Goal: Book appointment/travel/reservation

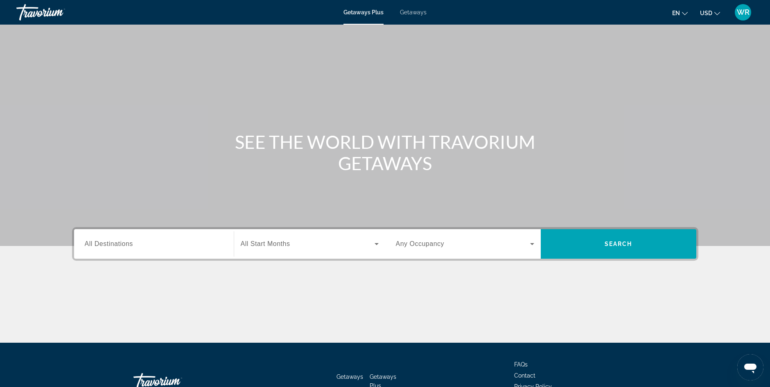
click at [213, 244] on input "Destination All Destinations" at bounding box center [154, 244] width 138 height 10
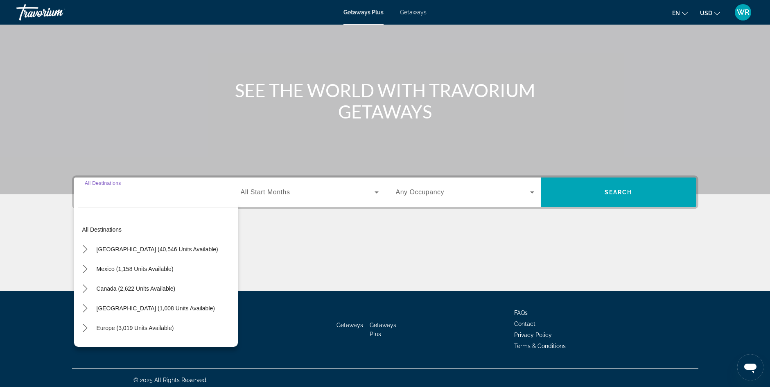
scroll to position [56, 0]
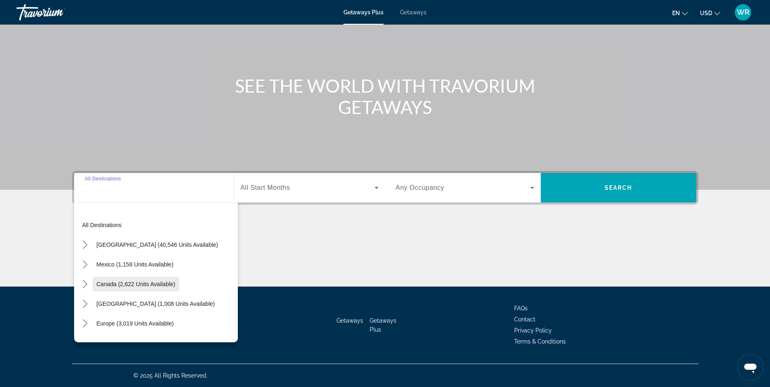
click at [150, 282] on span "Canada (2,622 units available)" at bounding box center [136, 283] width 79 height 7
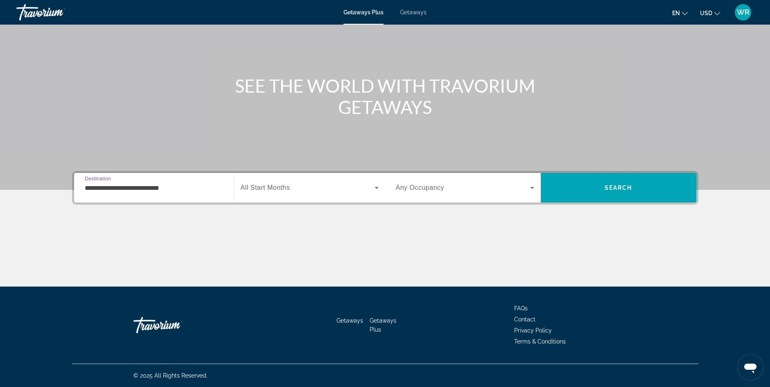
click at [191, 187] on input "**********" at bounding box center [154, 188] width 138 height 10
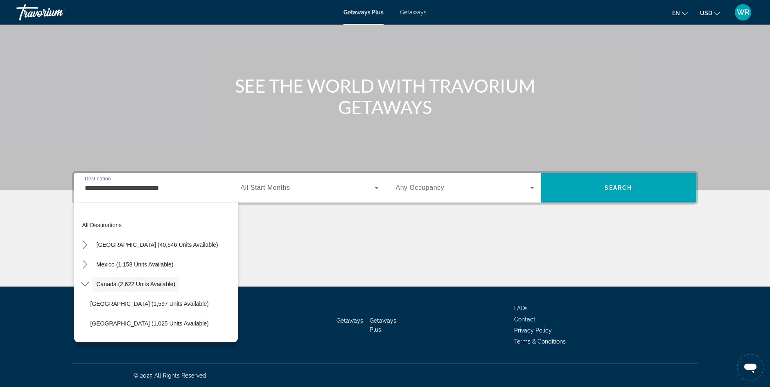
scroll to position [9, 0]
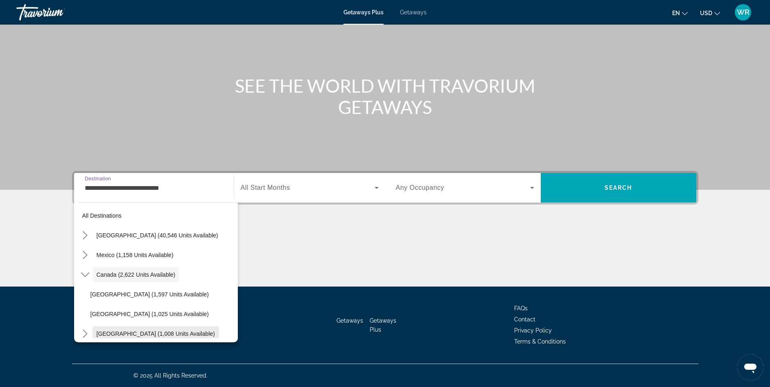
click at [147, 332] on span "[GEOGRAPHIC_DATA] (1,008 units available)" at bounding box center [156, 333] width 118 height 7
type input "**********"
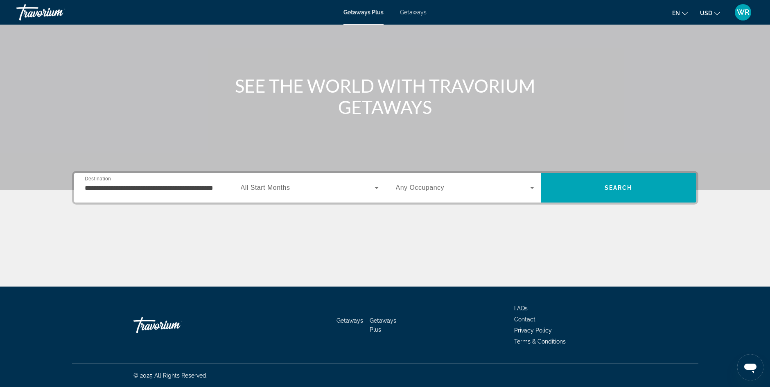
click at [147, 332] on div "Go Home" at bounding box center [174, 324] width 82 height 25
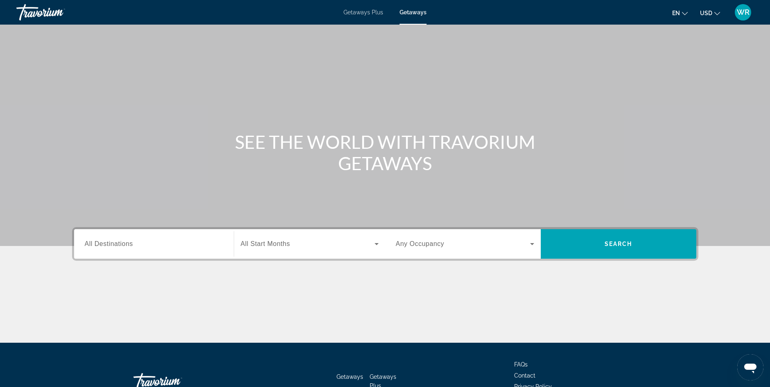
click at [111, 223] on div "Main content" at bounding box center [385, 123] width 770 height 246
click at [133, 243] on input "Destination All Destinations" at bounding box center [154, 244] width 138 height 10
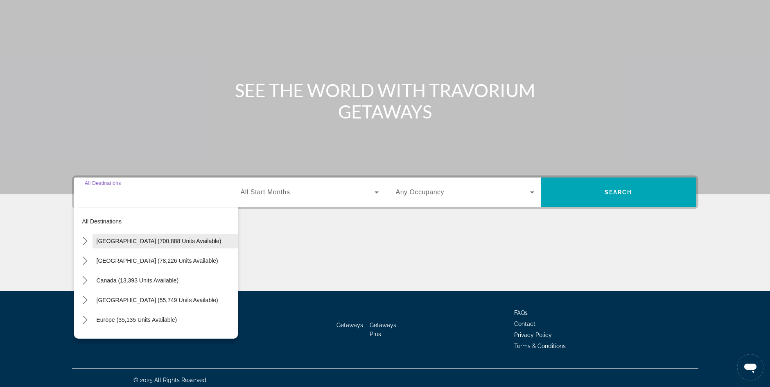
scroll to position [56, 0]
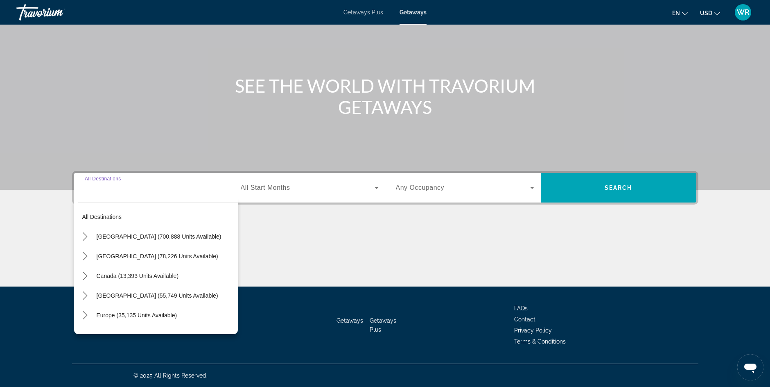
click at [124, 294] on span "[GEOGRAPHIC_DATA] (55,749 units available)" at bounding box center [158, 295] width 122 height 7
type input "**********"
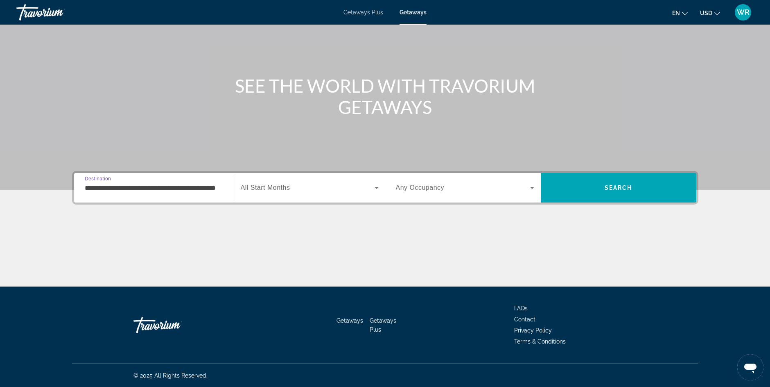
click at [374, 185] on icon "Search widget" at bounding box center [377, 188] width 10 height 10
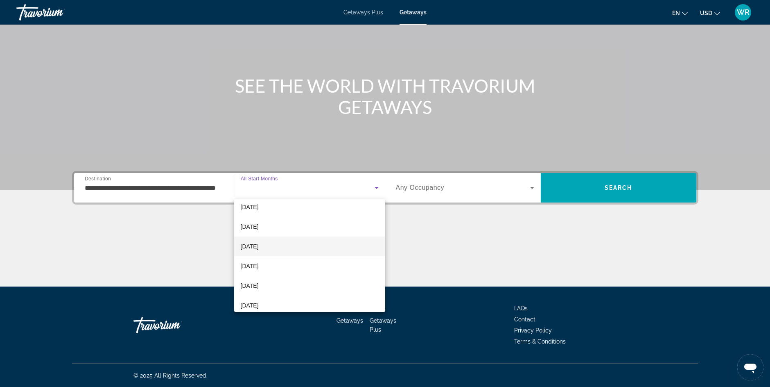
scroll to position [98, 0]
click at [379, 256] on mat-option "[DATE]" at bounding box center [309, 252] width 151 height 20
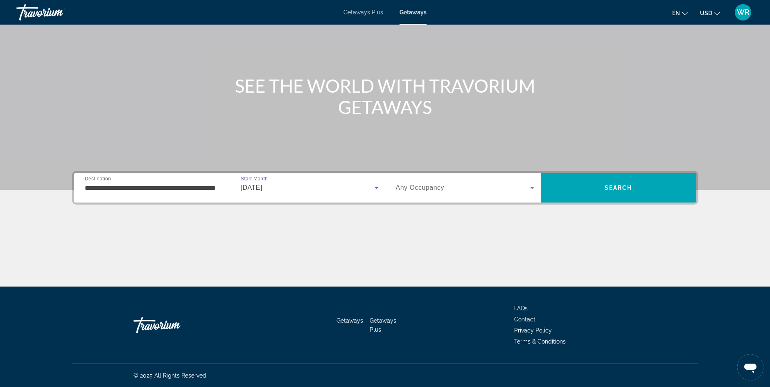
click at [377, 187] on icon "Search widget" at bounding box center [377, 188] width 4 height 2
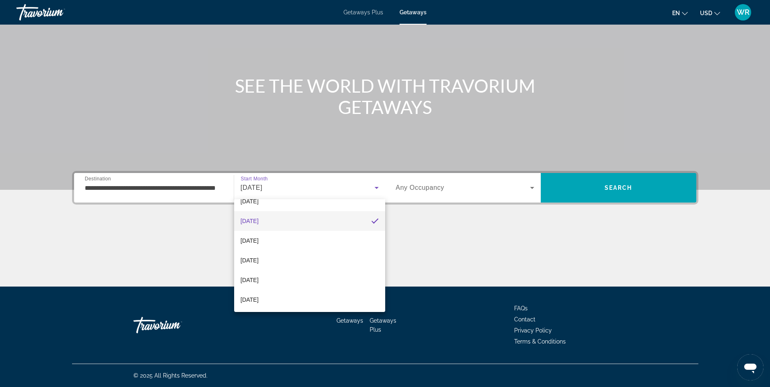
scroll to position [146, 0]
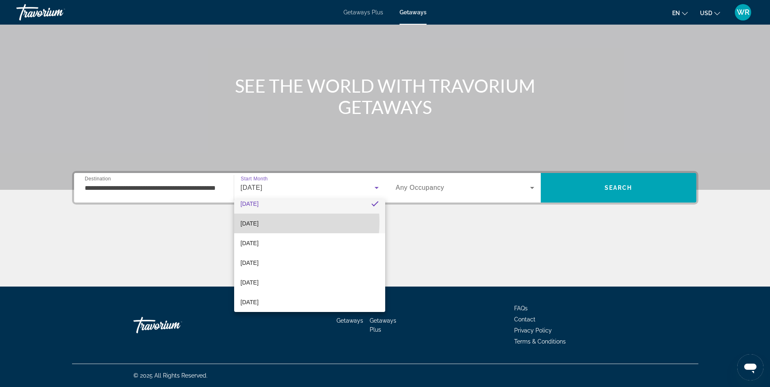
click at [254, 222] on span "[DATE]" at bounding box center [250, 223] width 18 height 10
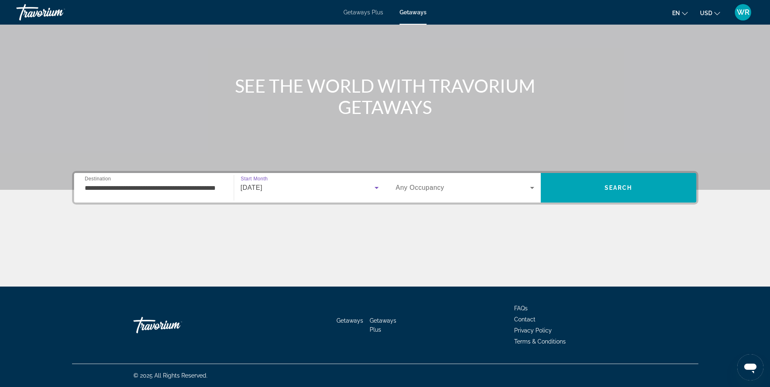
click at [376, 187] on icon "Search widget" at bounding box center [377, 188] width 4 height 2
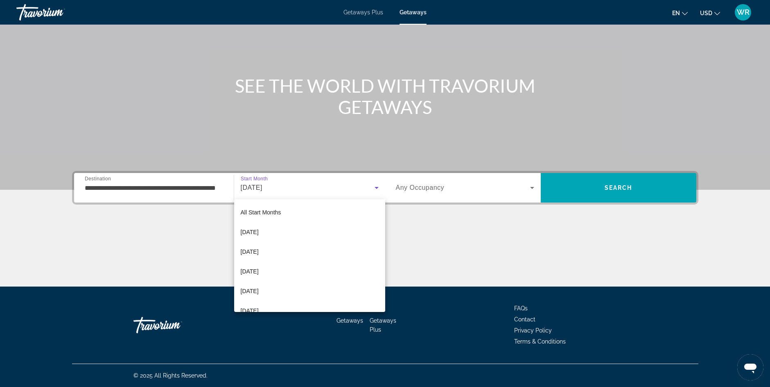
scroll to position [68, 0]
click at [534, 186] on div at bounding box center [385, 193] width 770 height 387
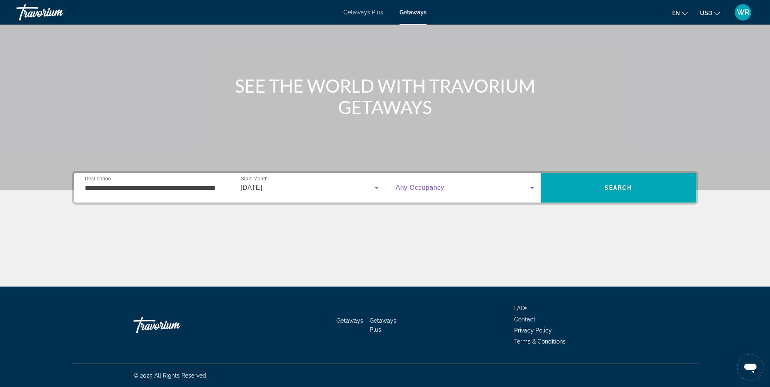
click at [532, 188] on icon "Search widget" at bounding box center [532, 188] width 4 height 2
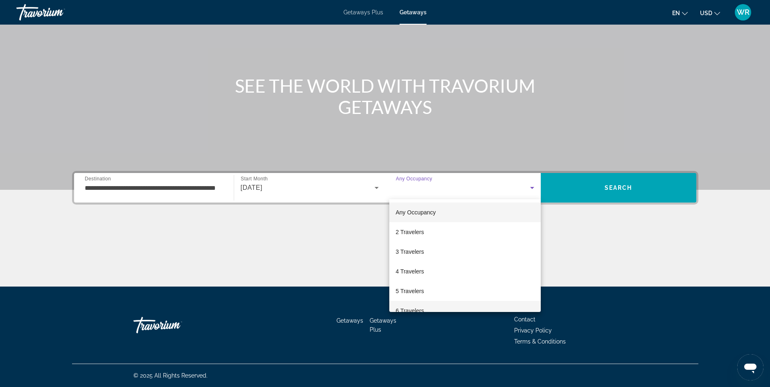
click at [422, 308] on span "6 Travelers" at bounding box center [410, 310] width 28 height 10
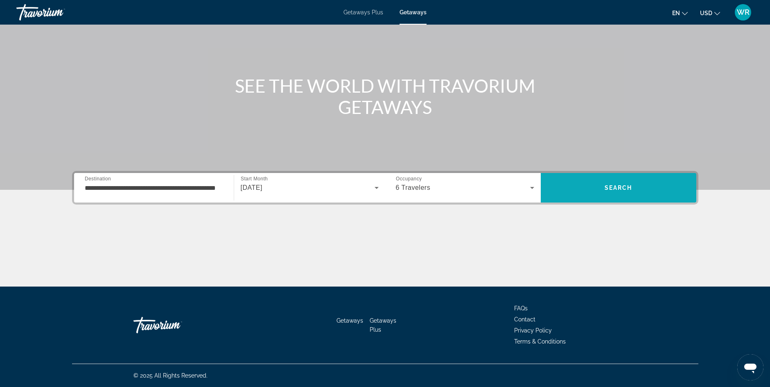
click at [600, 199] on div "**********" at bounding box center [385, 228] width 659 height 115
click at [600, 197] on span "Search" at bounding box center [619, 187] width 156 height 29
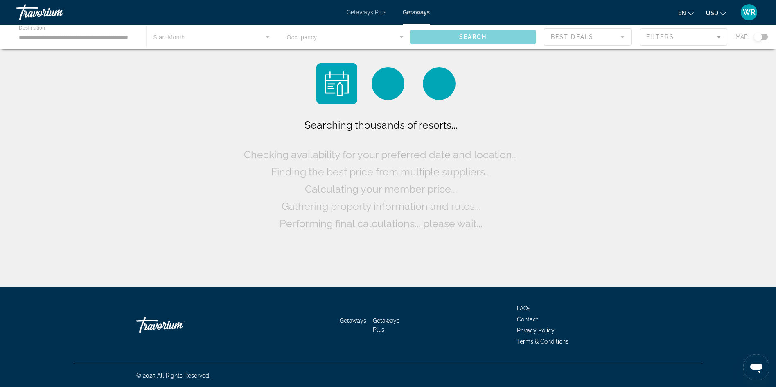
click at [600, 194] on div "Searching thousands of resorts... Checking availability for your preferred date…" at bounding box center [388, 145] width 776 height 290
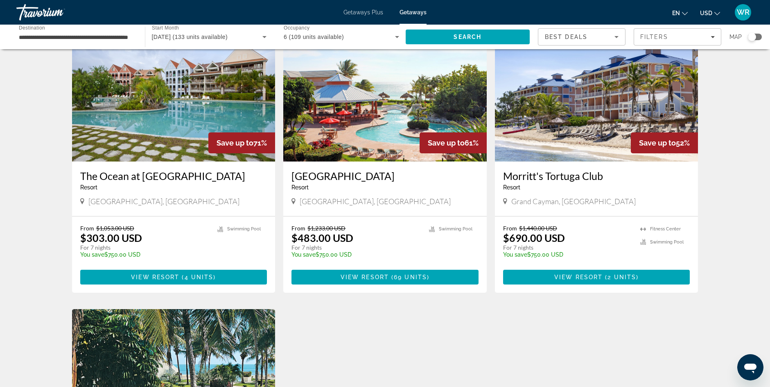
scroll to position [306, 0]
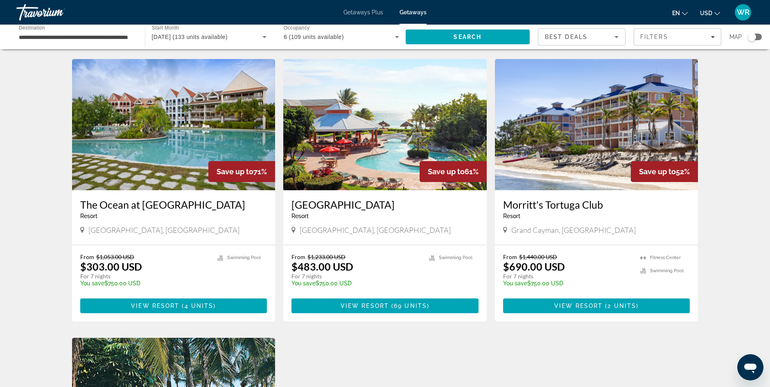
click at [593, 302] on span "View Resort" at bounding box center [578, 305] width 48 height 7
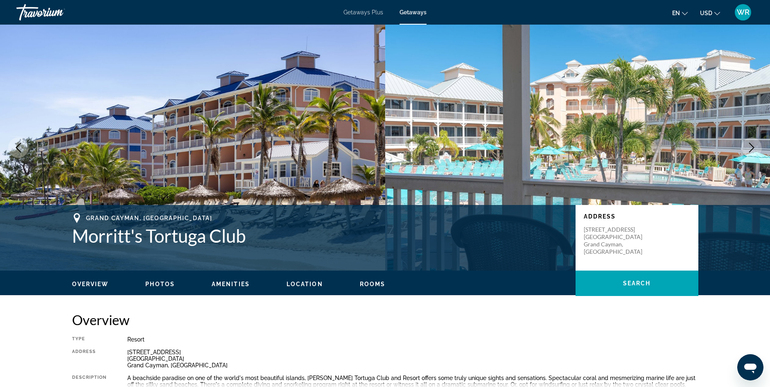
click at [154, 284] on span "Photos" at bounding box center [159, 283] width 29 height 7
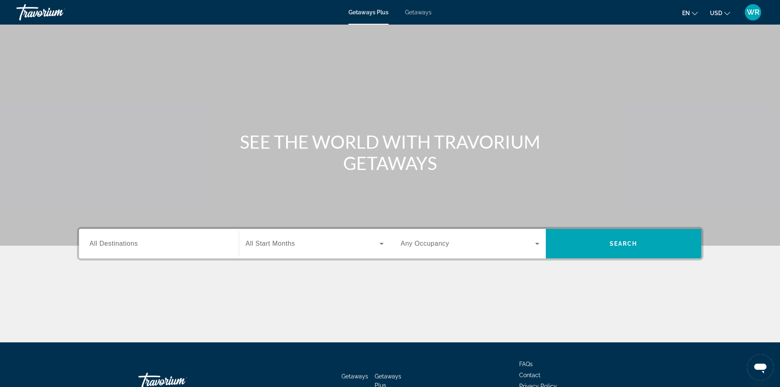
click at [126, 241] on span "All Destinations" at bounding box center [114, 243] width 48 height 7
click at [126, 241] on input "Destination All Destinations" at bounding box center [159, 244] width 138 height 10
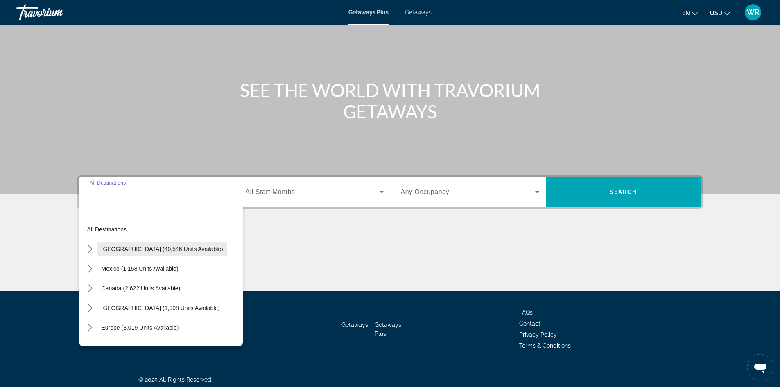
scroll to position [56, 0]
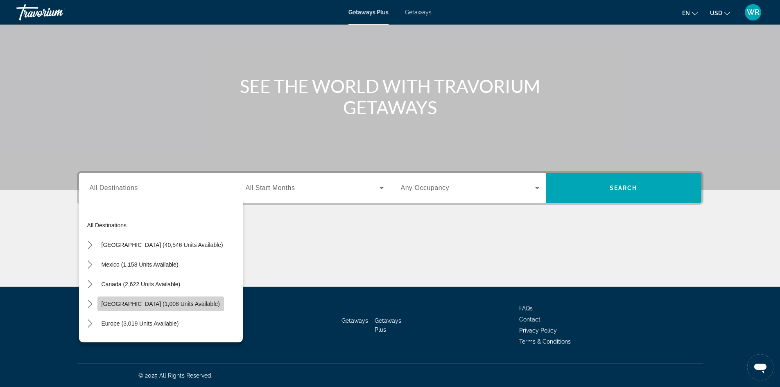
click at [169, 301] on span "[GEOGRAPHIC_DATA] (1,008 units available)" at bounding box center [161, 304] width 118 height 7
type input "**********"
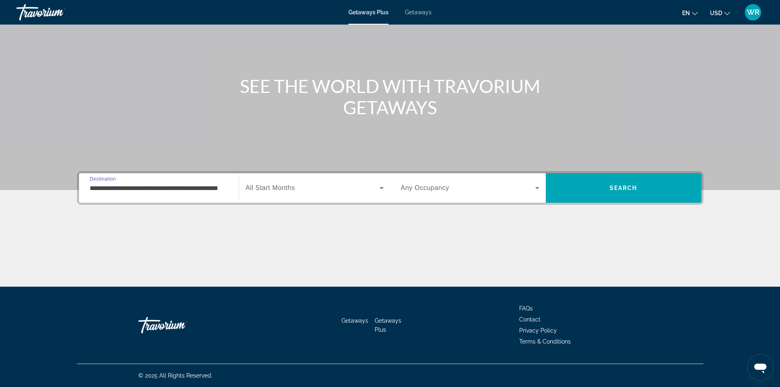
click at [381, 187] on icon "Search widget" at bounding box center [382, 188] width 10 height 10
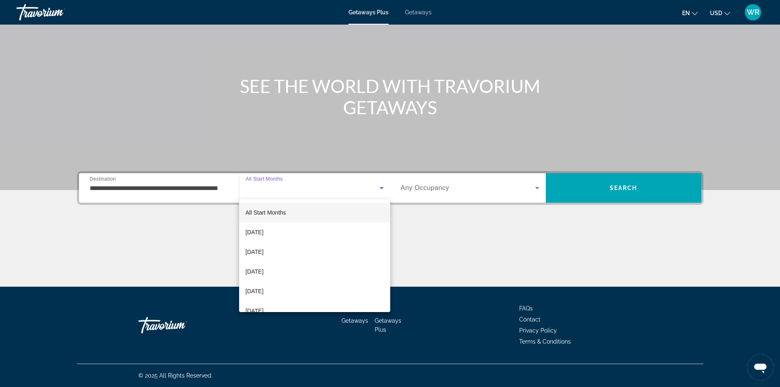
click at [381, 187] on div at bounding box center [390, 193] width 780 height 387
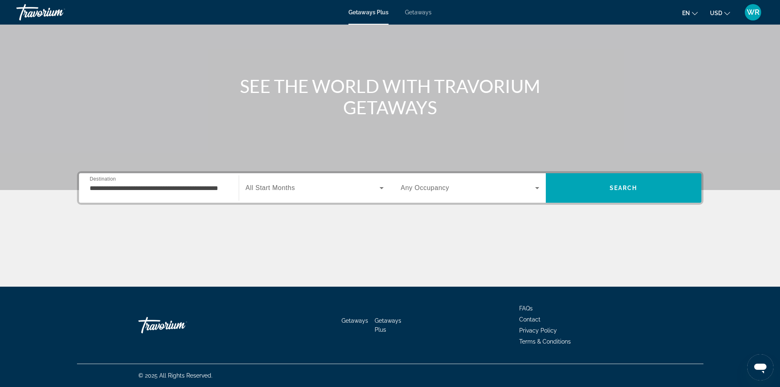
click at [381, 186] on icon "Search widget" at bounding box center [382, 188] width 10 height 10
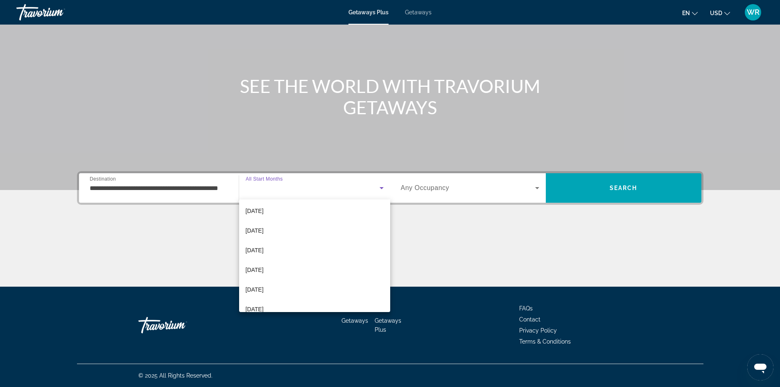
scroll to position [104, 0]
click at [264, 264] on span "[DATE]" at bounding box center [255, 266] width 18 height 10
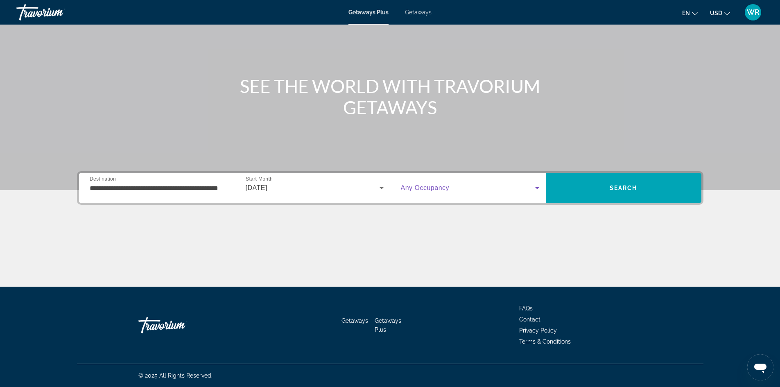
click at [537, 188] on icon "Search widget" at bounding box center [537, 188] width 4 height 2
click at [540, 186] on icon "Search widget" at bounding box center [537, 188] width 10 height 10
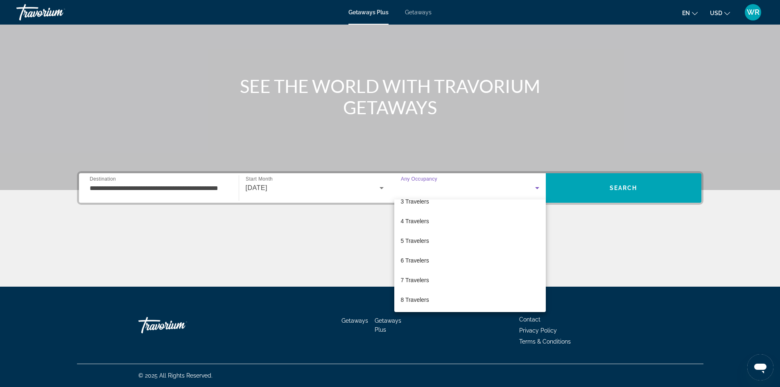
scroll to position [90, 0]
click at [538, 272] on mat-option "9 Travelers" at bounding box center [470, 279] width 152 height 20
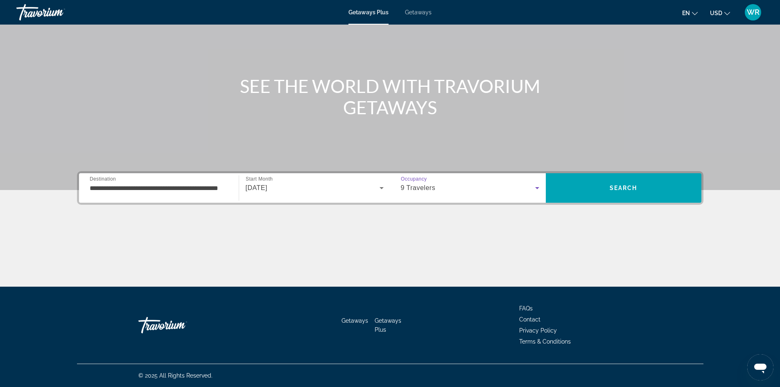
click at [538, 191] on icon "Search widget" at bounding box center [537, 188] width 10 height 10
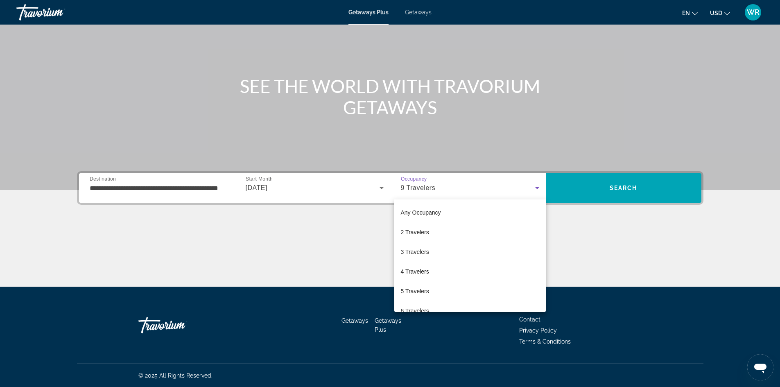
scroll to position [68, 0]
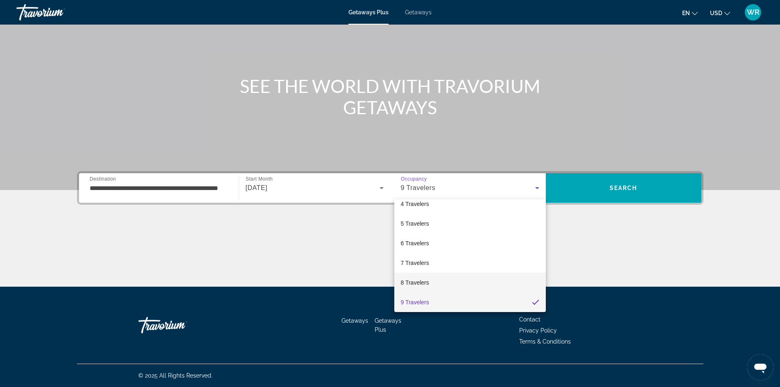
click at [417, 280] on span "8 Travelers" at bounding box center [415, 283] width 28 height 10
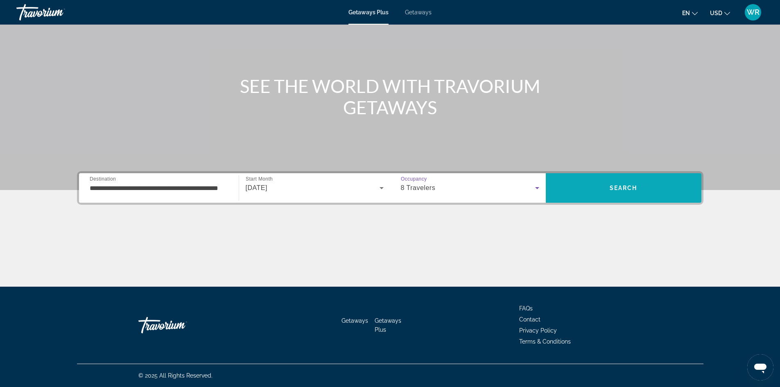
click at [620, 188] on span "Search" at bounding box center [624, 188] width 28 height 7
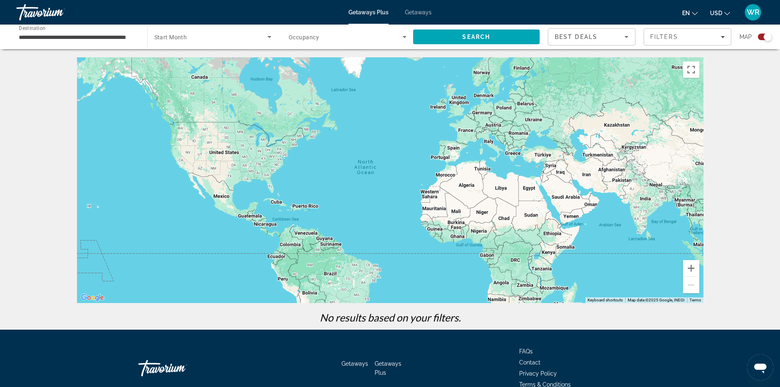
click at [138, 32] on div "**********" at bounding box center [77, 36] width 131 height 23
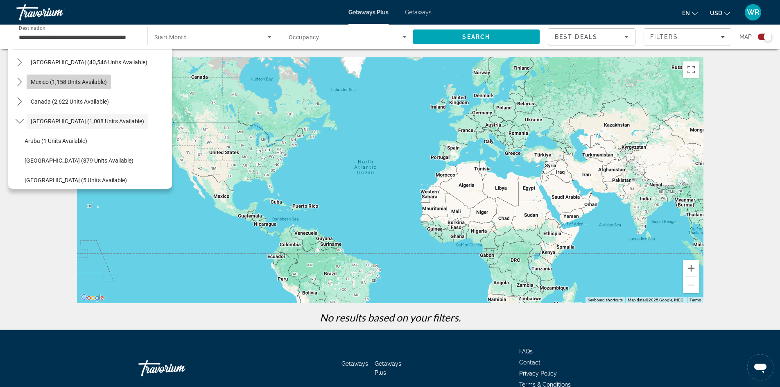
click at [95, 82] on span "Mexico (1,158 units available)" at bounding box center [69, 82] width 76 height 7
type input "**********"
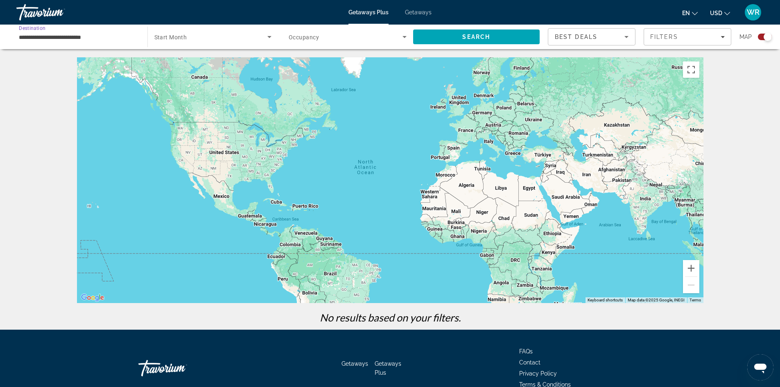
click at [627, 36] on icon "Sort by" at bounding box center [626, 37] width 4 height 2
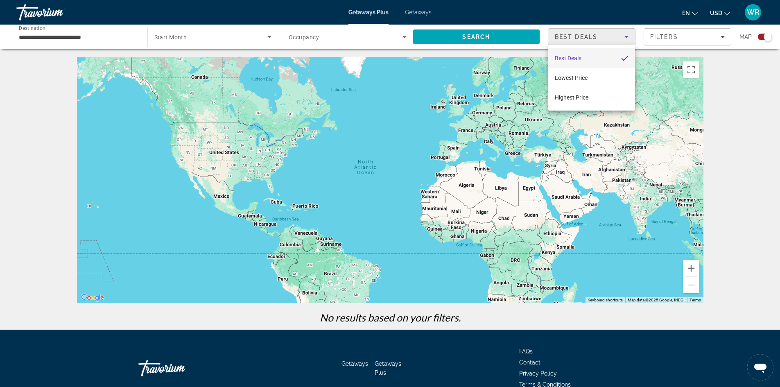
click at [673, 77] on div at bounding box center [390, 193] width 780 height 387
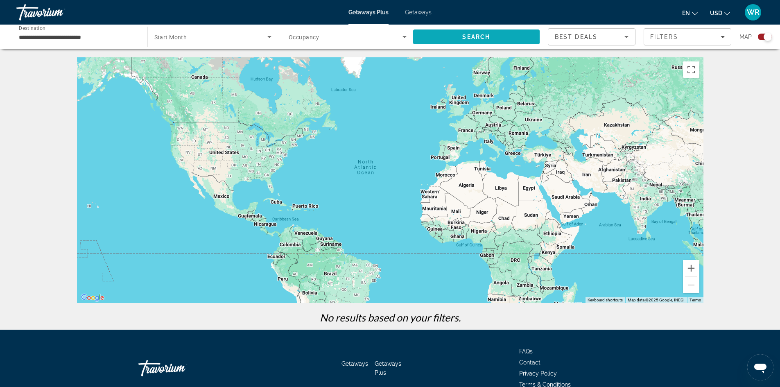
click at [479, 36] on span "Search" at bounding box center [476, 37] width 28 height 7
click at [475, 34] on span "Search" at bounding box center [476, 37] width 28 height 7
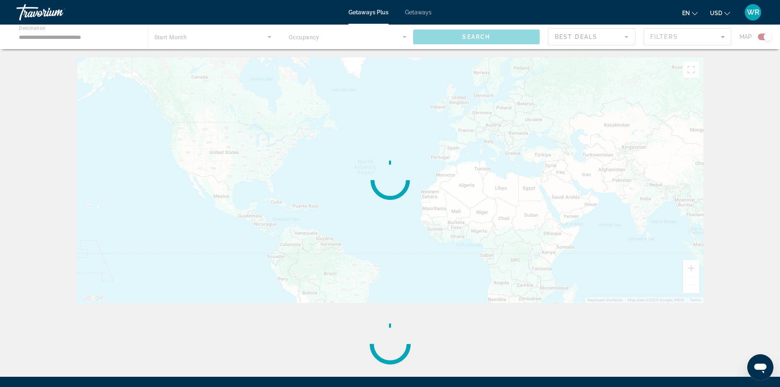
click at [475, 34] on div "Main content" at bounding box center [390, 37] width 780 height 25
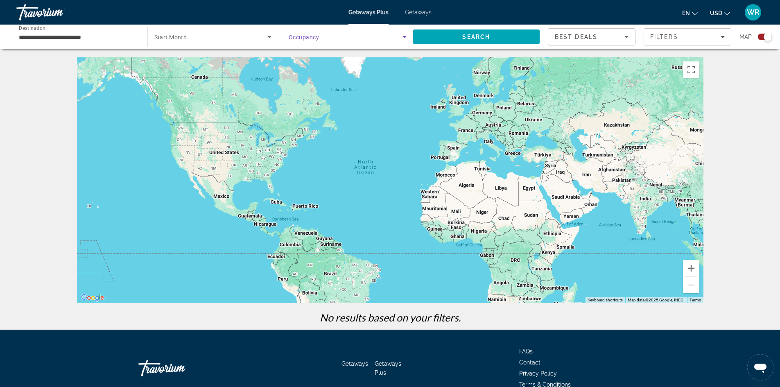
click at [405, 37] on icon "Search widget" at bounding box center [405, 37] width 10 height 10
